Goal: Transaction & Acquisition: Purchase product/service

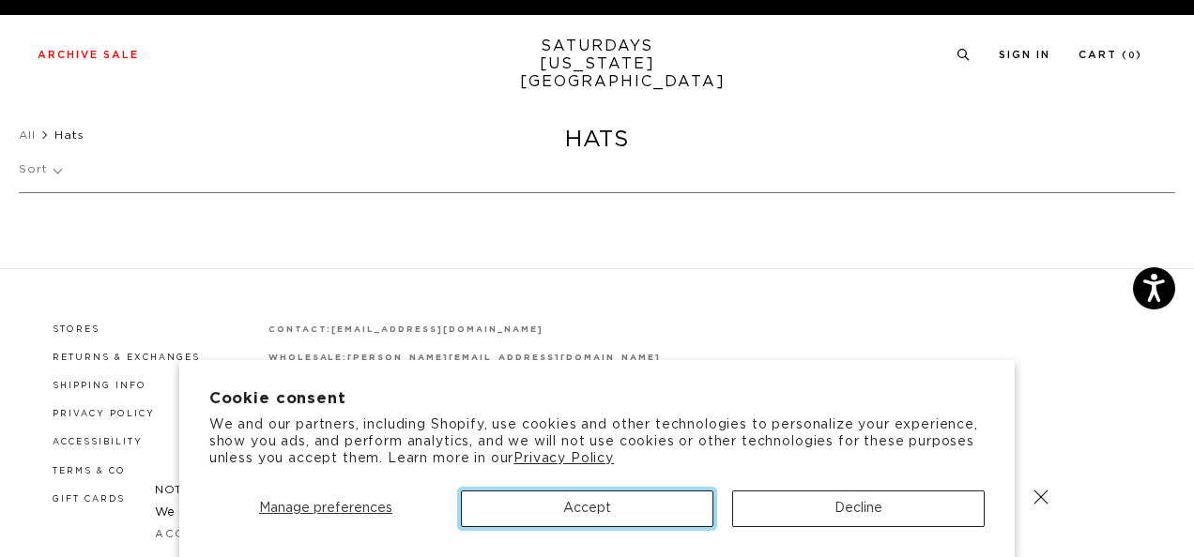
click at [565, 511] on button "Accept" at bounding box center [587, 509] width 252 height 37
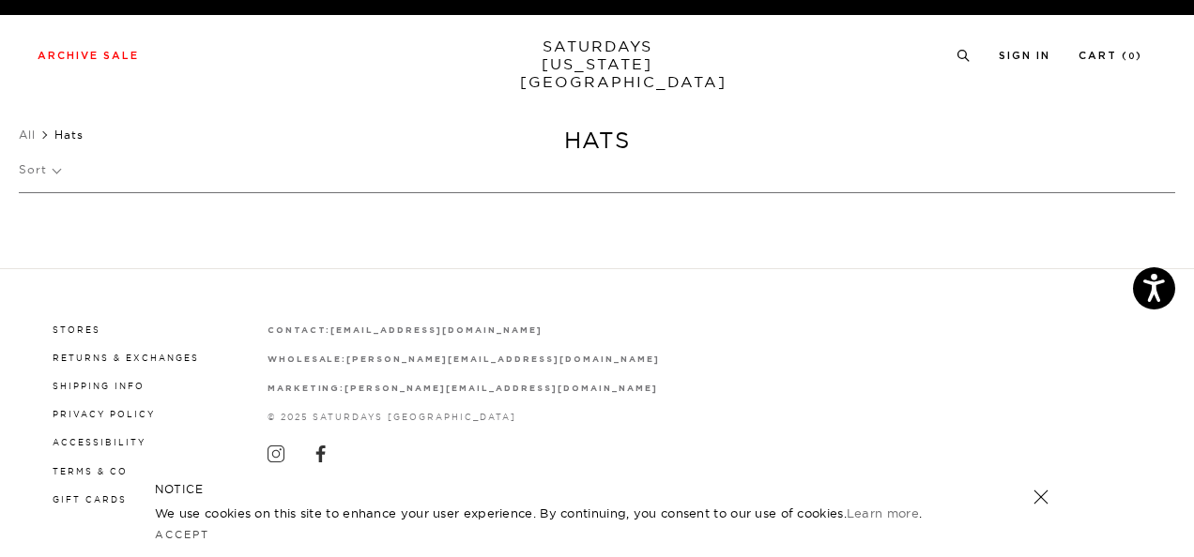
click at [1044, 491] on link at bounding box center [1041, 497] width 26 height 26
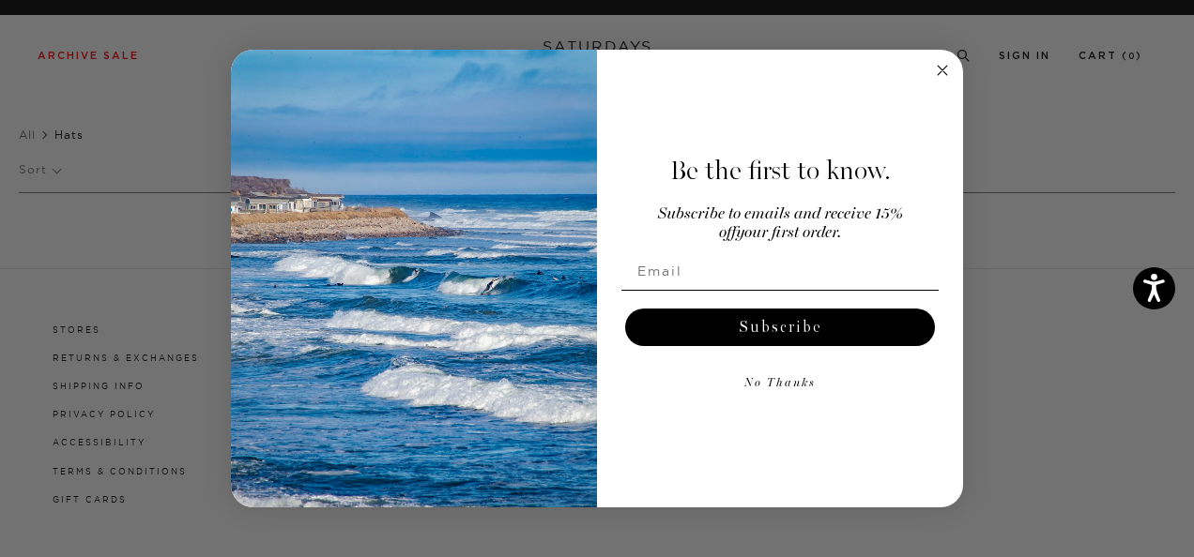
click at [949, 79] on circle "Close dialog" at bounding box center [943, 71] width 22 height 22
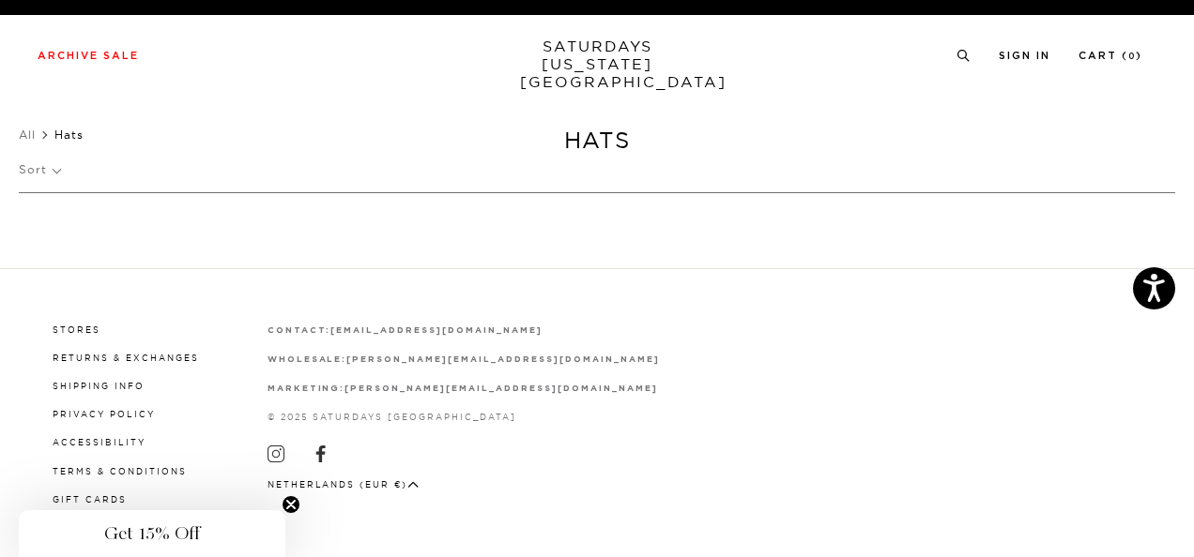
click at [543, 48] on link "SATURDAYS NEW YORK CITY" at bounding box center [597, 64] width 155 height 53
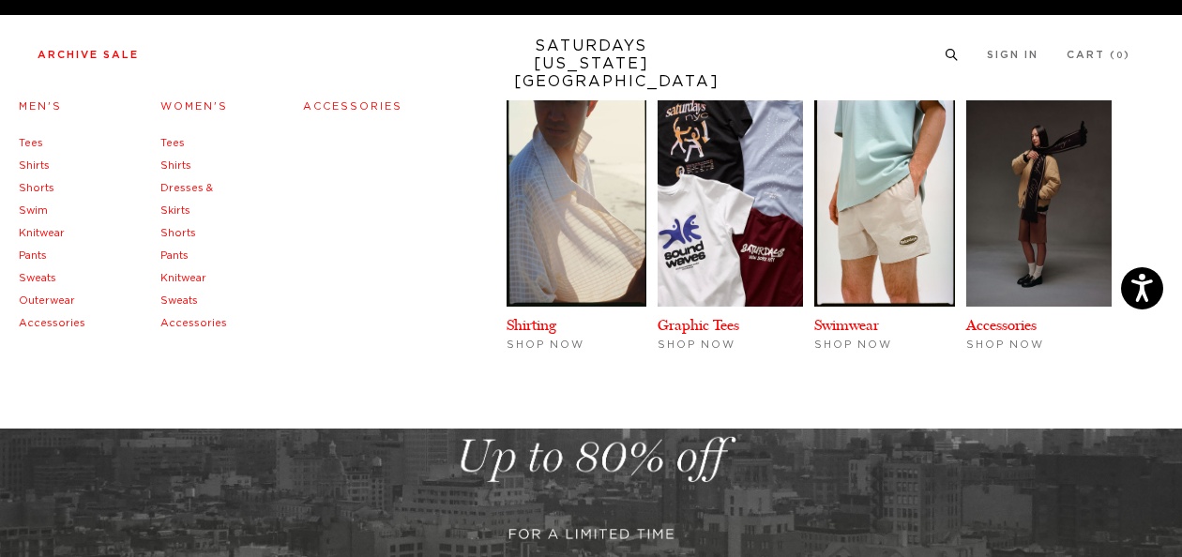
click at [46, 238] on link "Knitwear" at bounding box center [42, 233] width 46 height 10
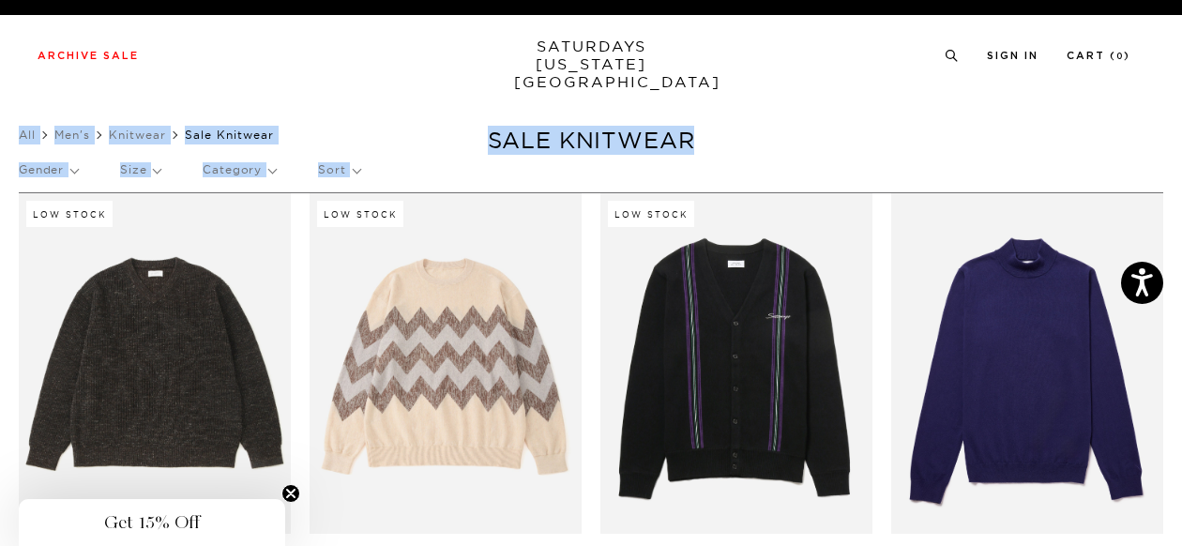
scroll to position [0, 11]
drag, startPoint x: 1179, startPoint y: 23, endPoint x: 1187, endPoint y: 118, distance: 95.2
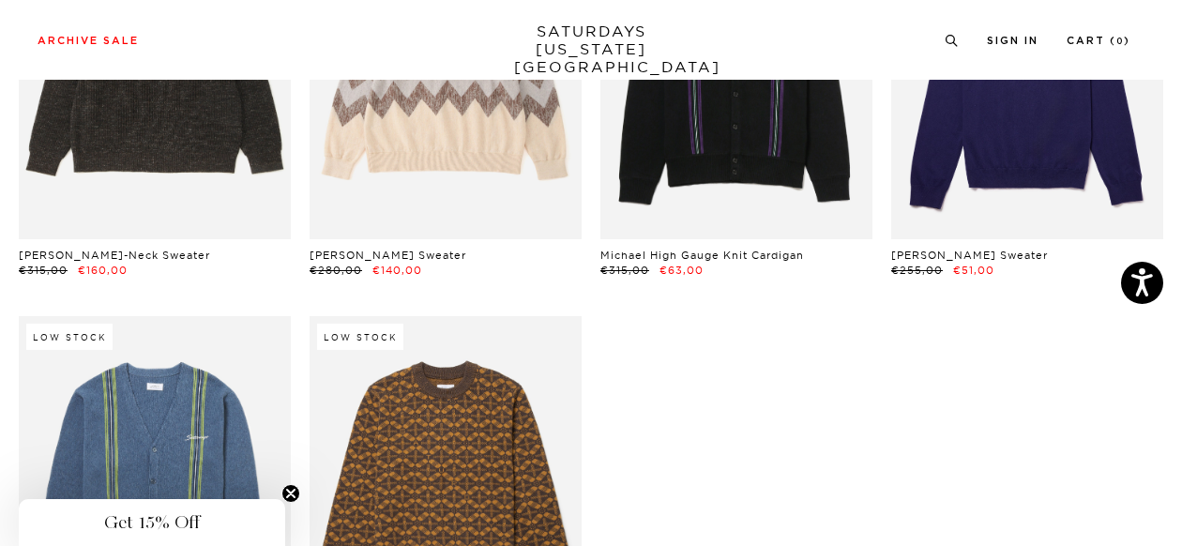
scroll to position [240, 11]
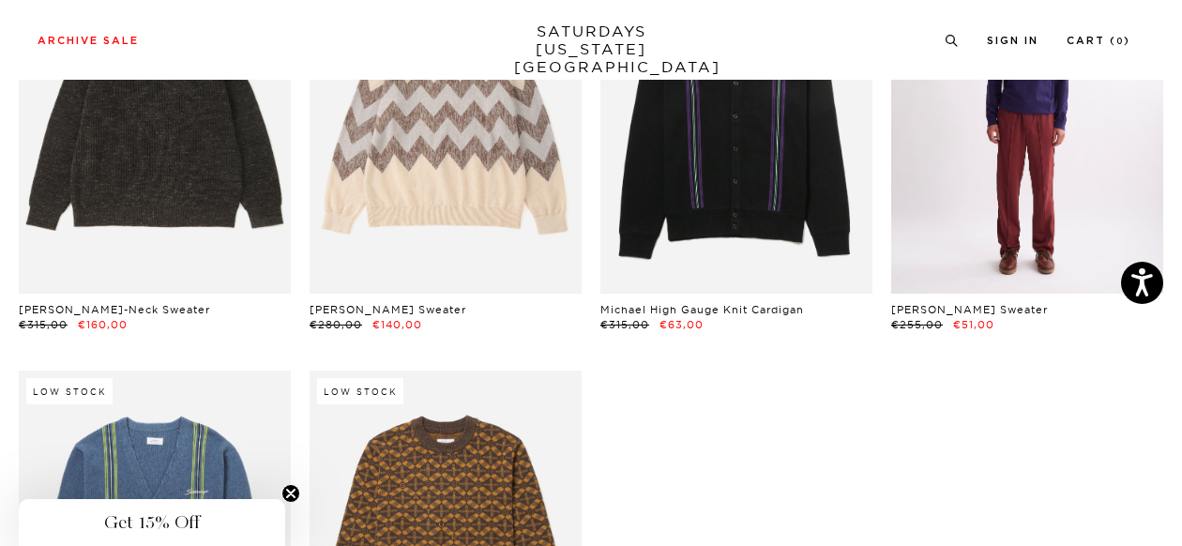
click at [1049, 157] on link at bounding box center [1028, 123] width 272 height 341
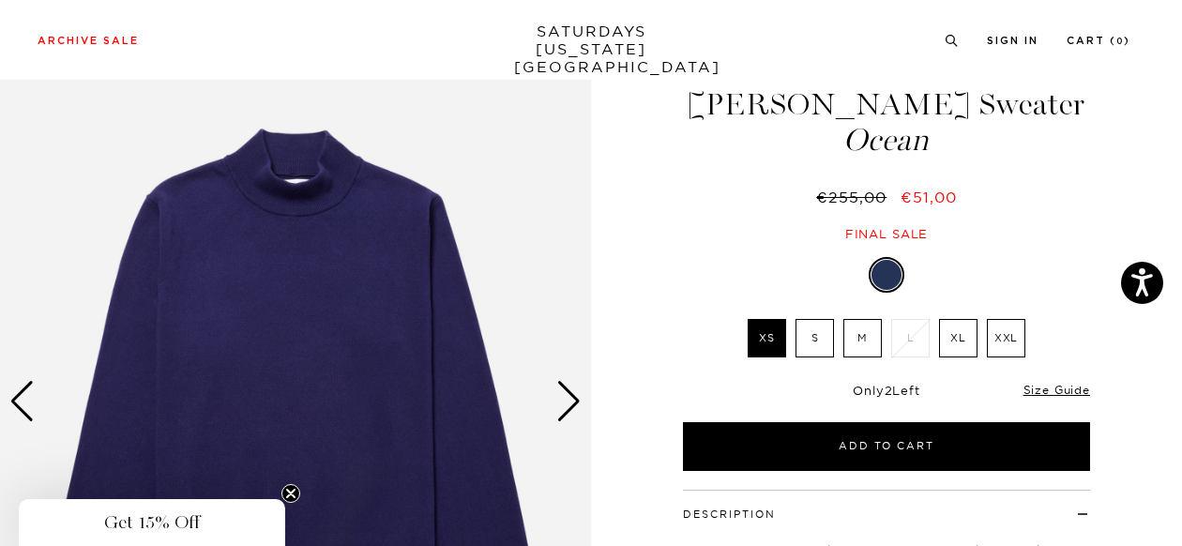
scroll to position [64, 0]
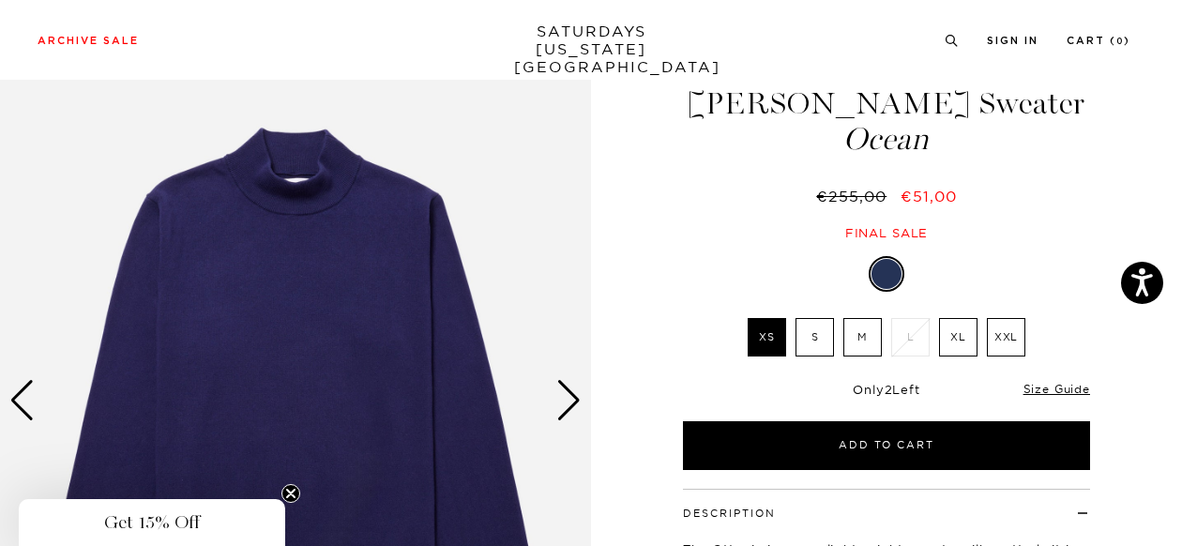
click at [584, 389] on img at bounding box center [295, 401] width 591 height 740
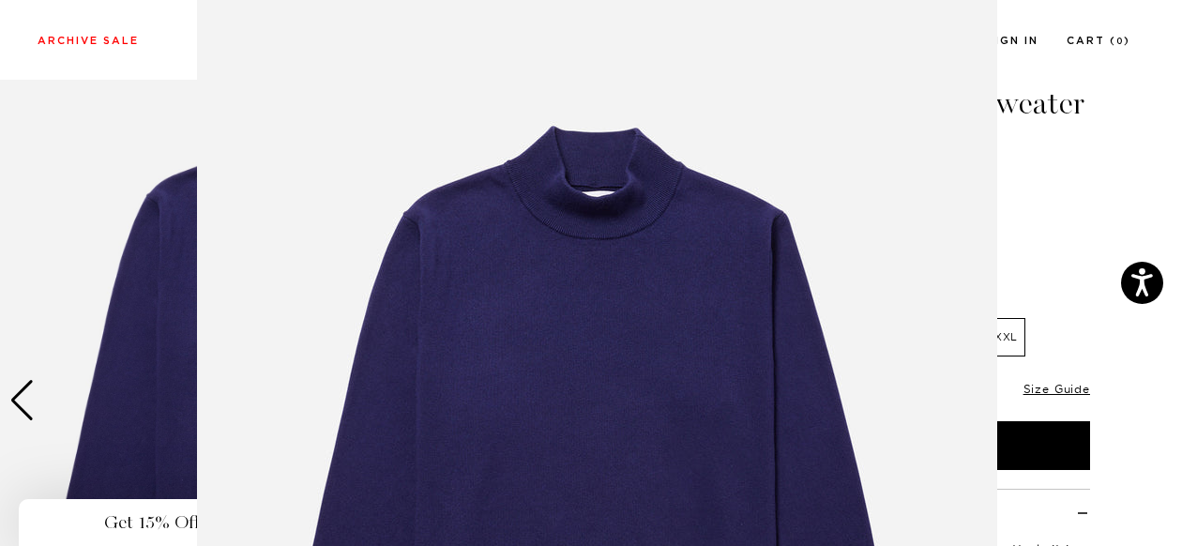
scroll to position [202, 0]
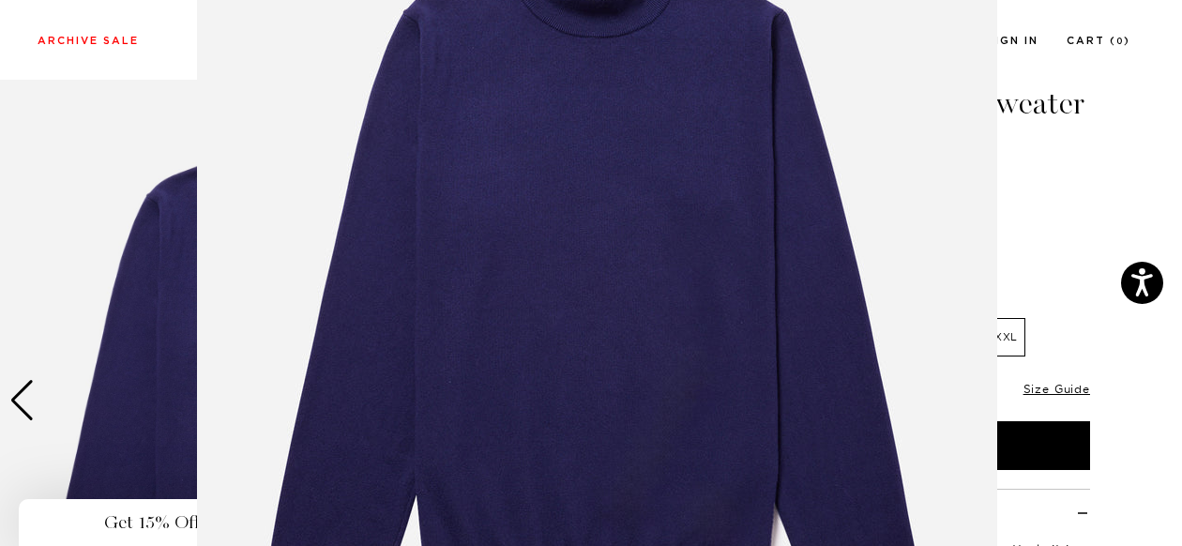
click at [567, 401] on img at bounding box center [597, 278] width 801 height 961
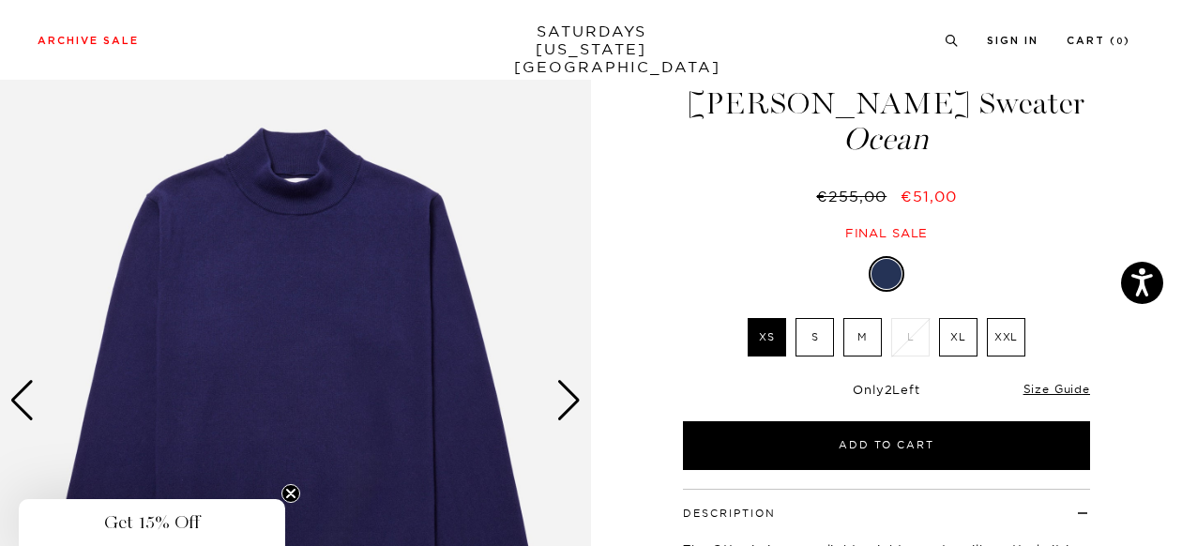
scroll to position [0, 0]
click at [567, 405] on div "Next slide" at bounding box center [569, 400] width 25 height 41
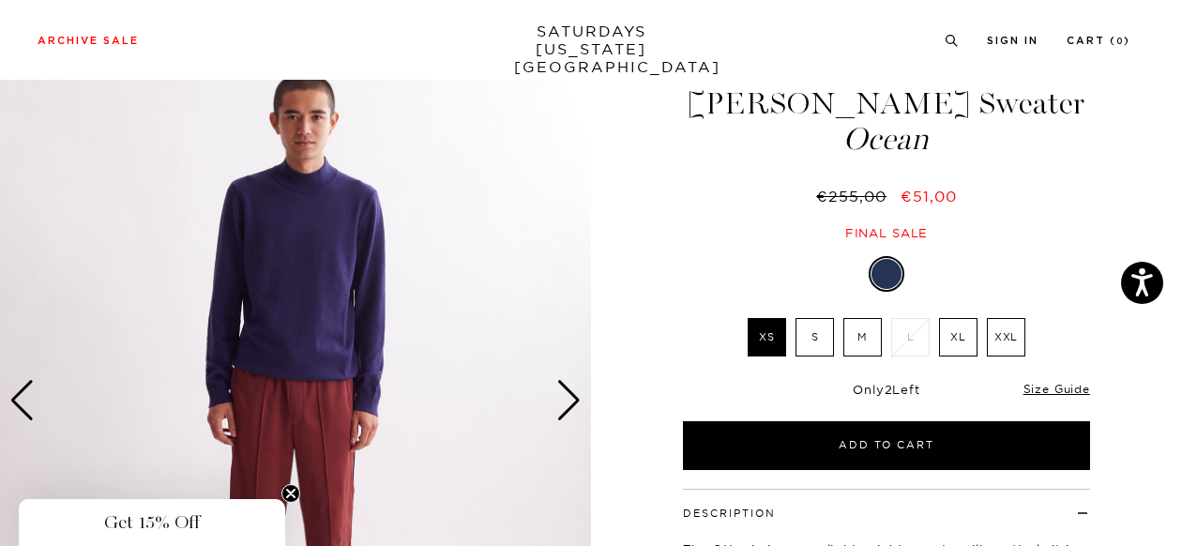
click at [577, 404] on div "Next slide" at bounding box center [569, 400] width 25 height 41
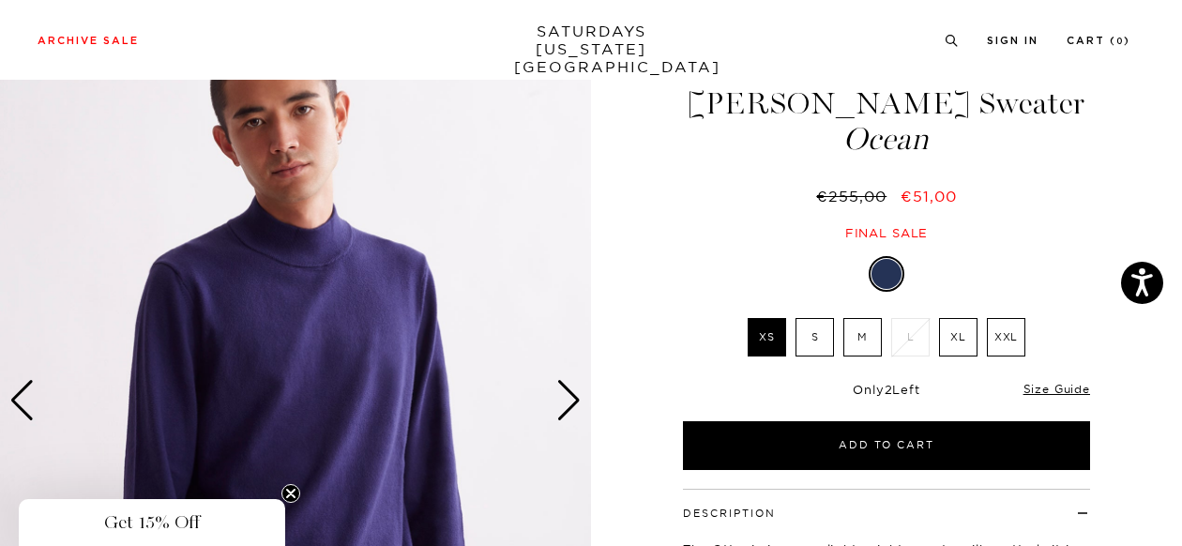
click at [583, 404] on img at bounding box center [295, 401] width 591 height 740
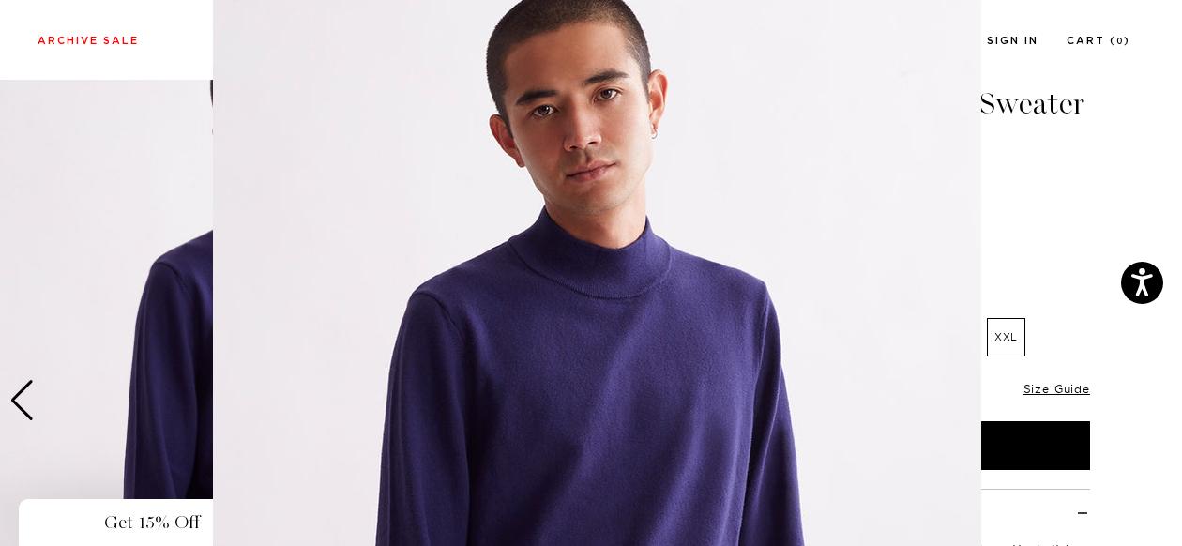
scroll to position [6, 0]
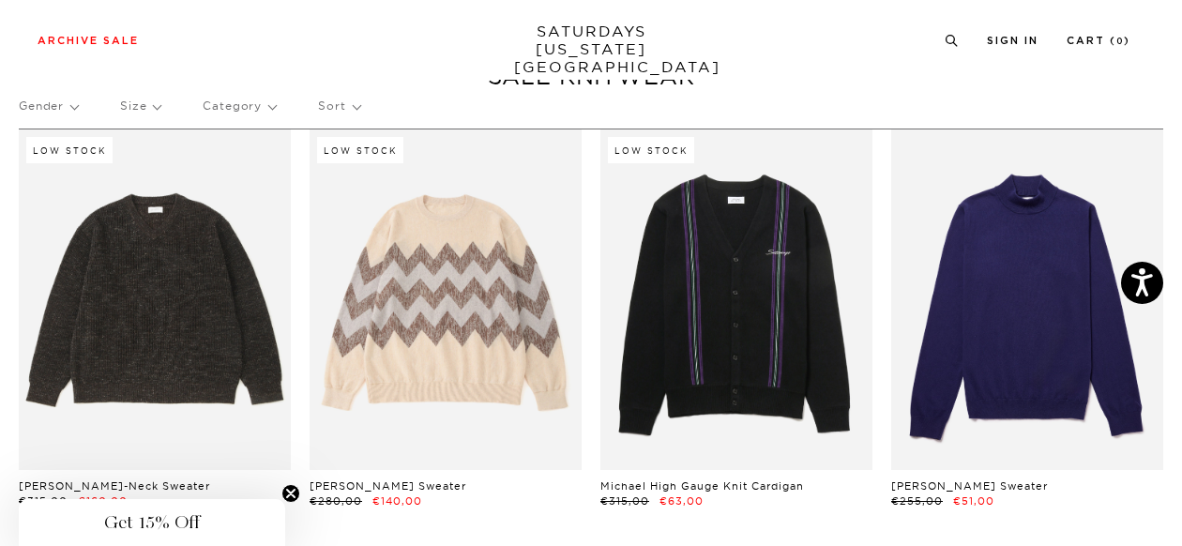
scroll to position [62, 11]
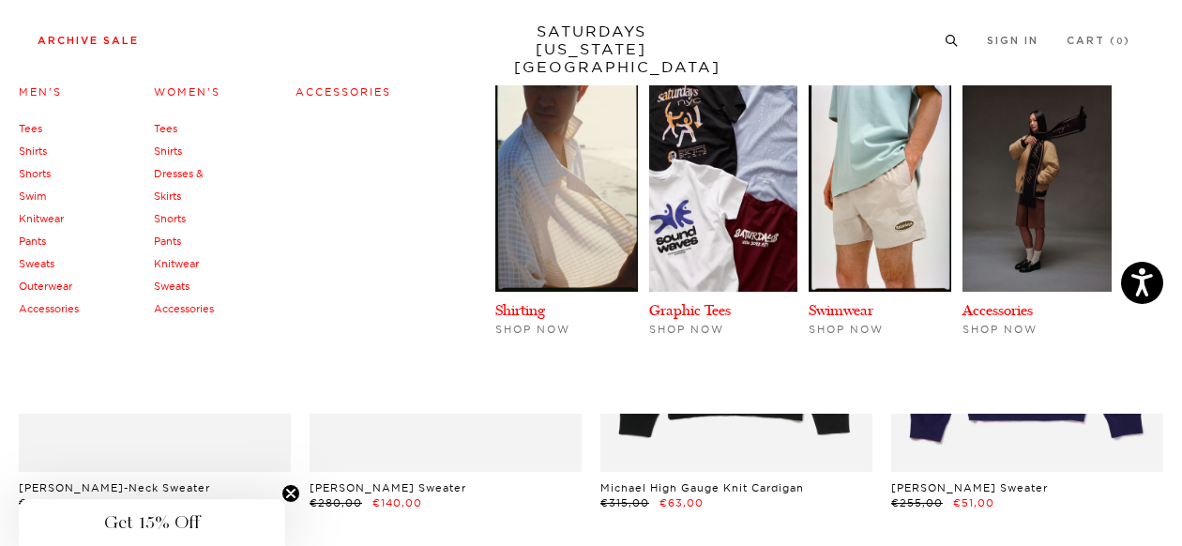
click at [50, 308] on link "Accessories" at bounding box center [49, 308] width 60 height 13
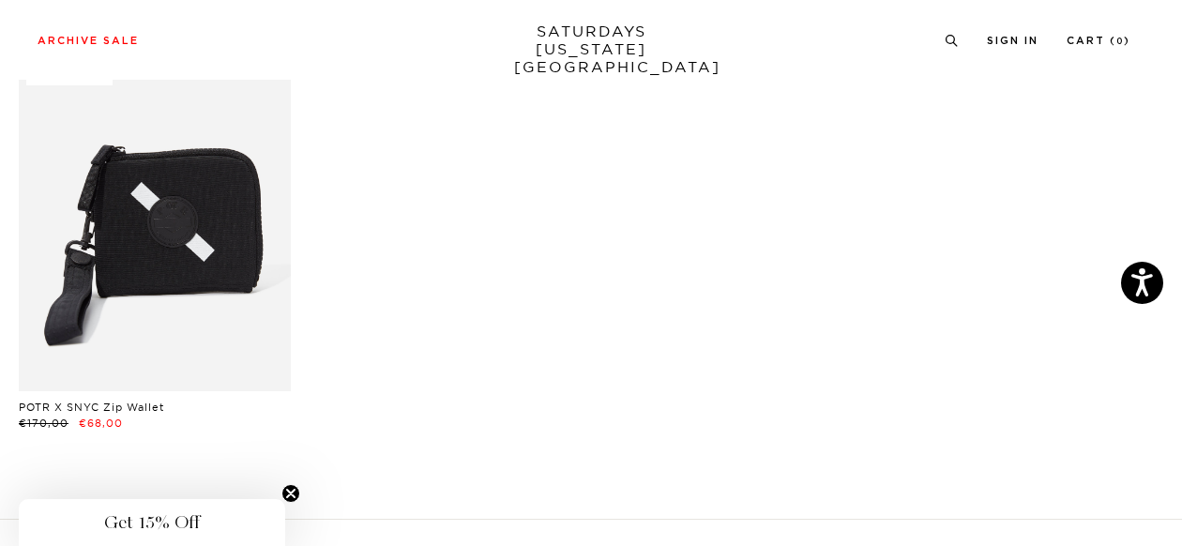
scroll to position [751, 0]
